Goal: Check status: Check status

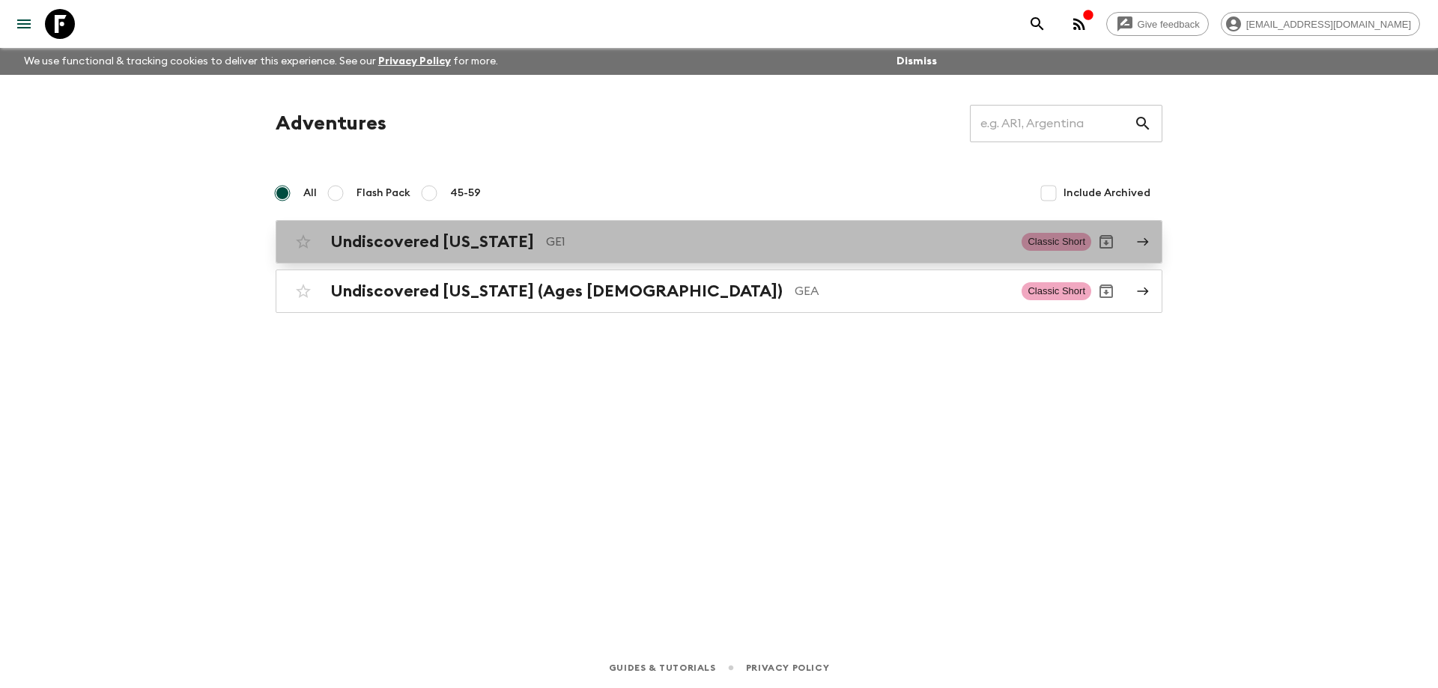
click at [546, 244] on p "GE1" at bounding box center [778, 242] width 464 height 18
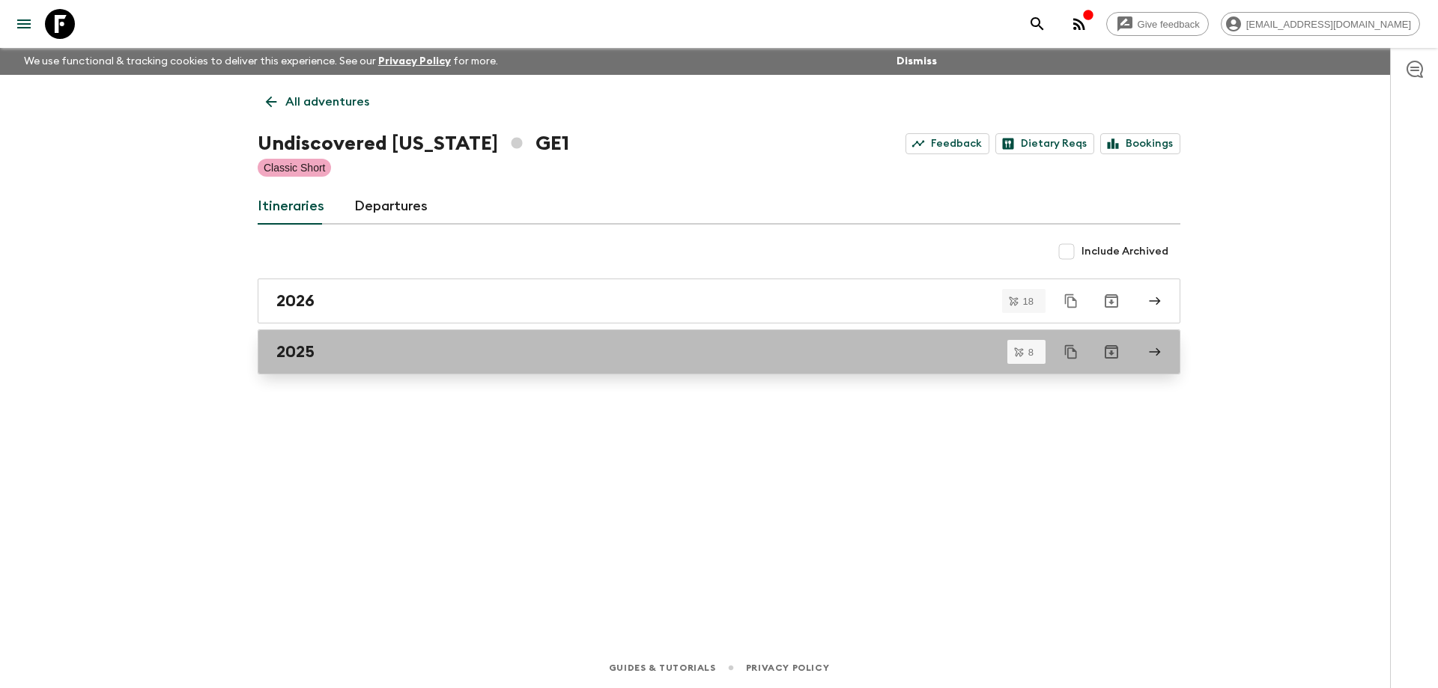
click at [338, 359] on div "2025" at bounding box center [704, 351] width 857 height 19
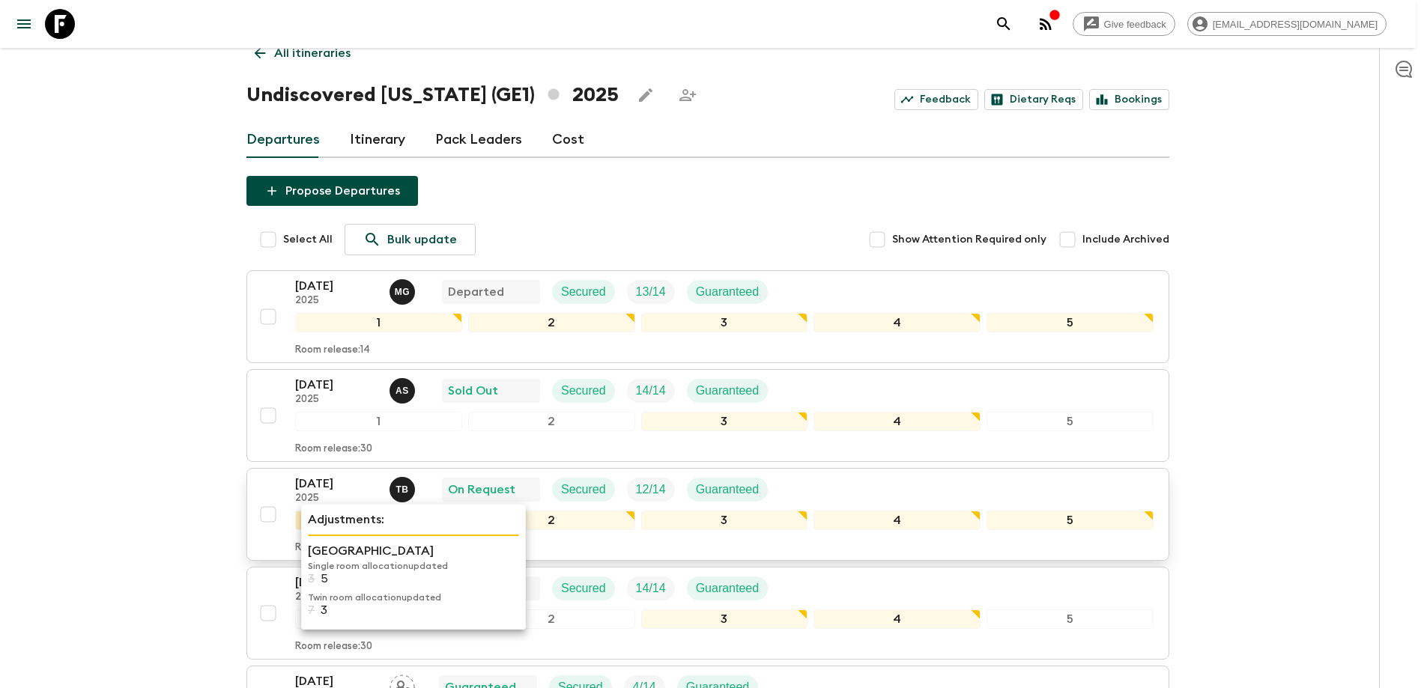
scroll to position [75, 0]
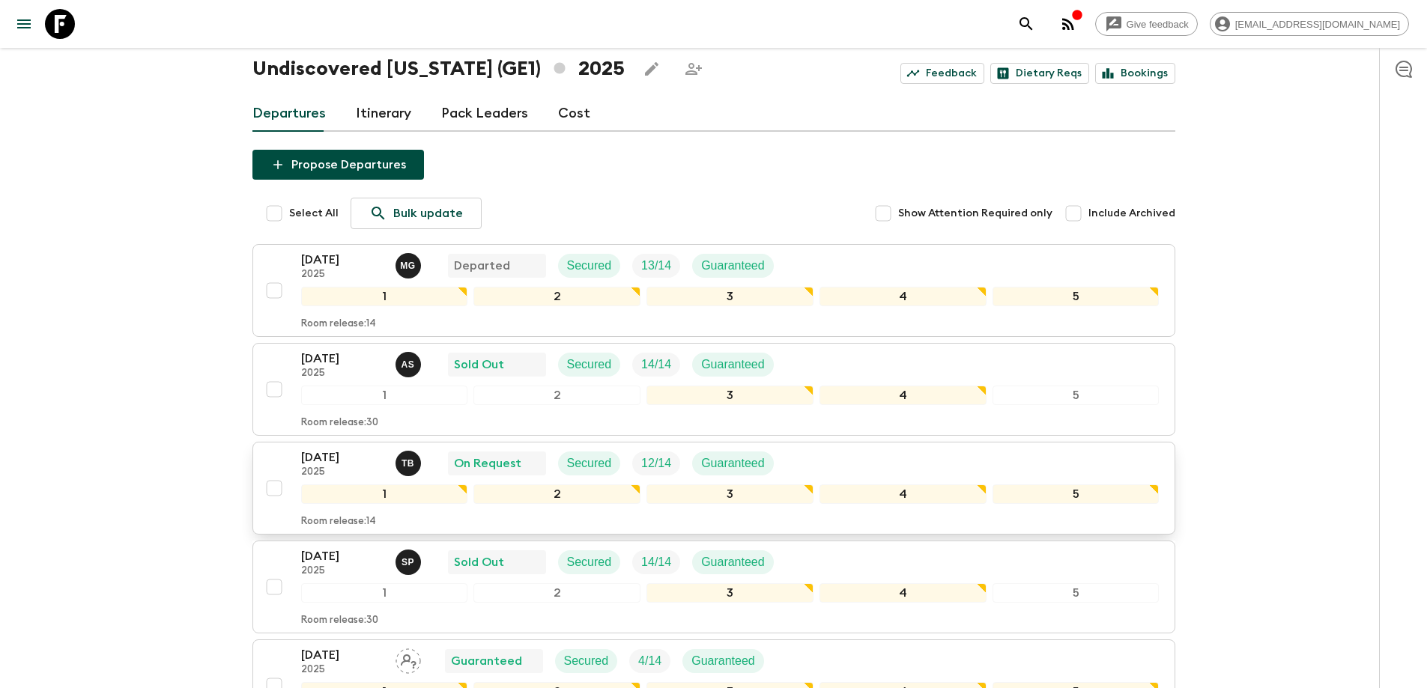
click at [353, 455] on p "[DATE]" at bounding box center [342, 458] width 82 height 18
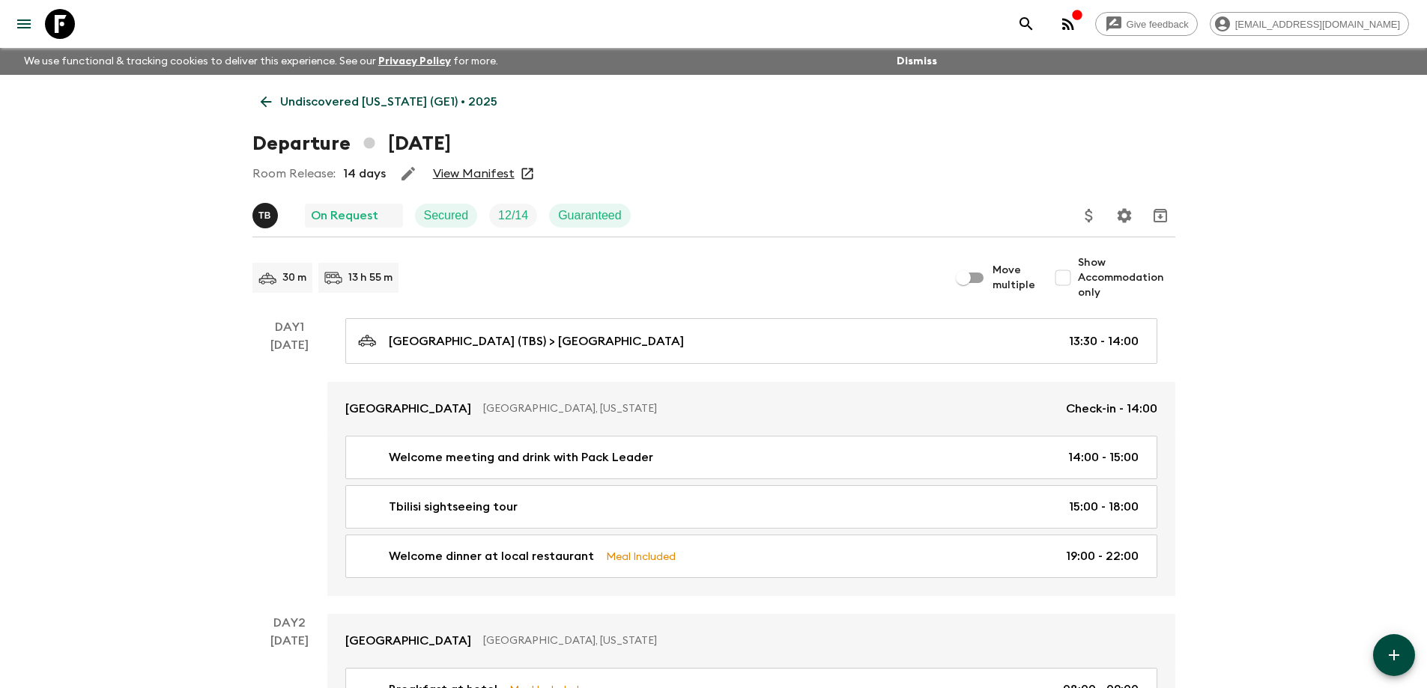
click at [499, 163] on div "Room Release: 14 days View Manifest" at bounding box center [713, 174] width 923 height 30
click at [495, 176] on link "View Manifest" at bounding box center [474, 173] width 82 height 15
